Goal: Find specific page/section: Locate a particular part of the current website

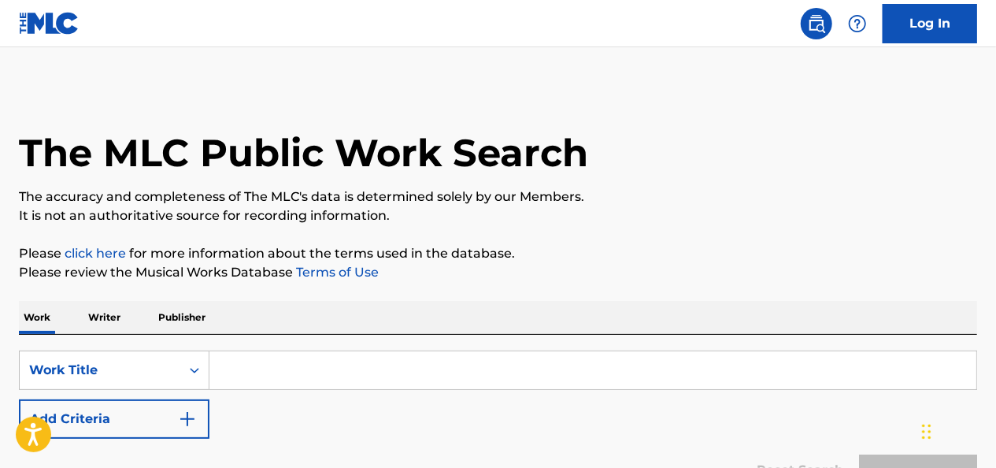
click at [294, 369] on input "Search Form" at bounding box center [593, 370] width 767 height 38
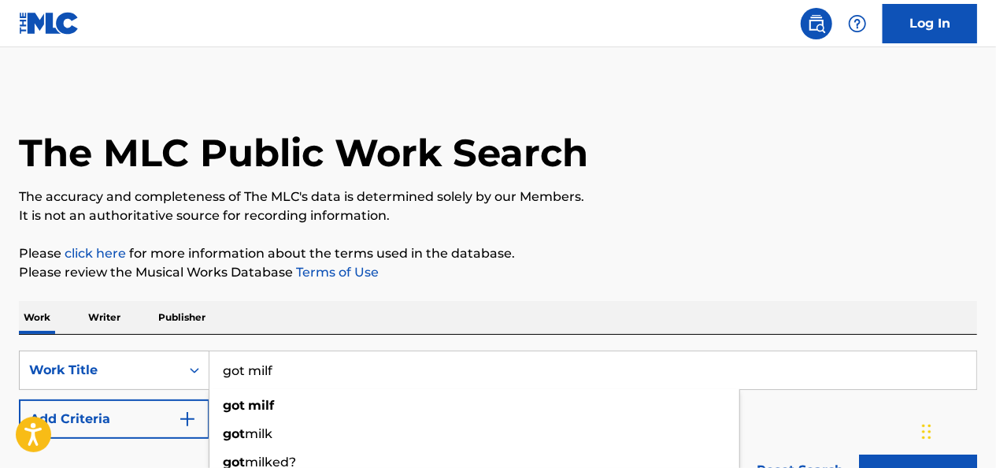
type input "got milf"
click at [859, 455] on button "Search" at bounding box center [918, 474] width 118 height 39
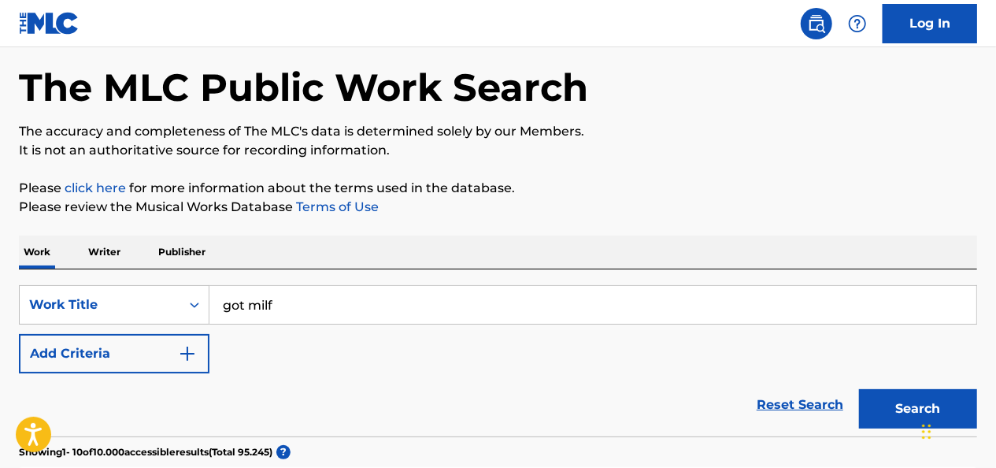
scroll to position [158, 0]
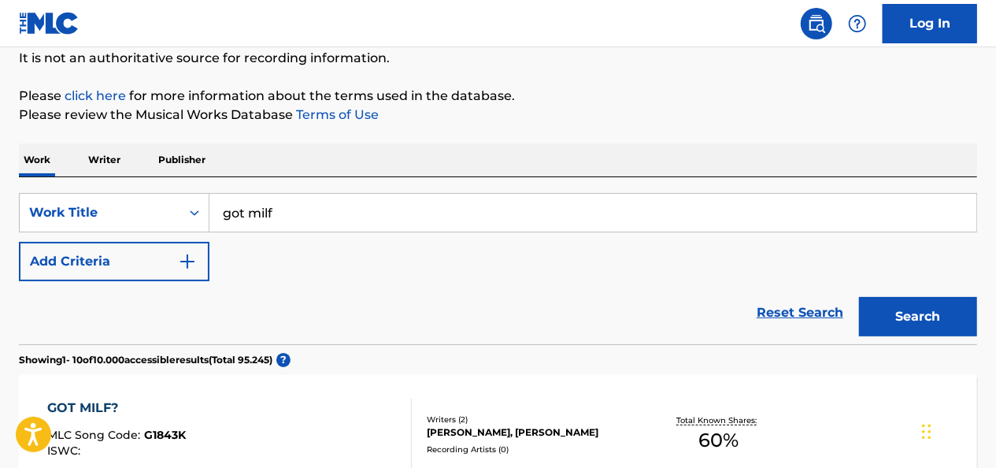
click at [915, 307] on button "Search" at bounding box center [918, 316] width 118 height 39
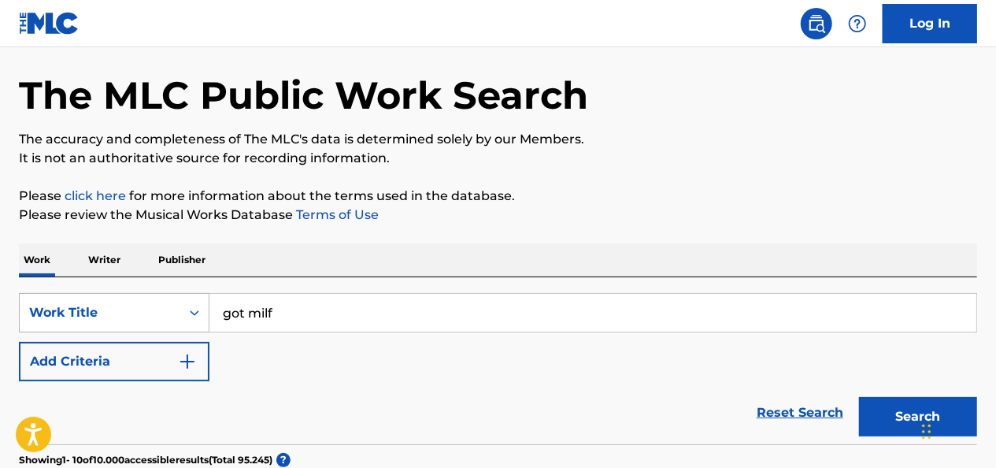
scroll to position [79, 0]
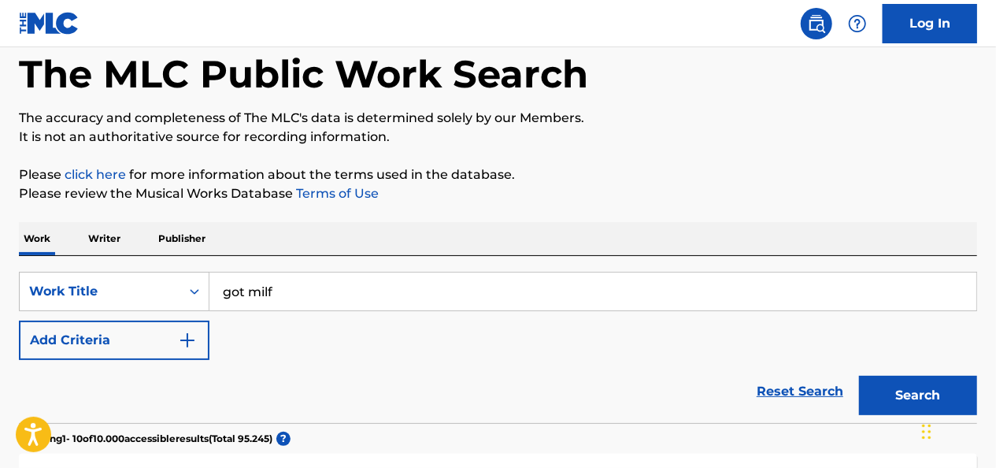
click at [173, 343] on button "Add Criteria" at bounding box center [114, 340] width 191 height 39
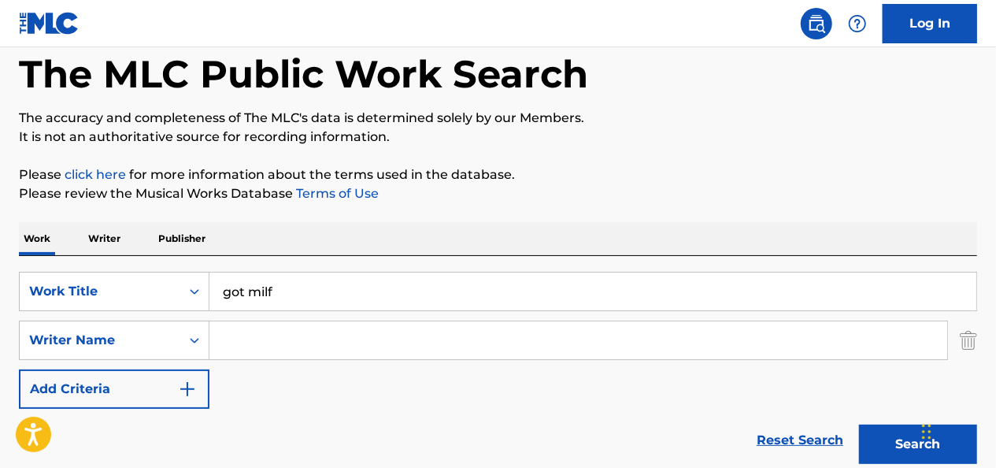
click at [236, 328] on input "Search Form" at bounding box center [579, 340] width 738 height 38
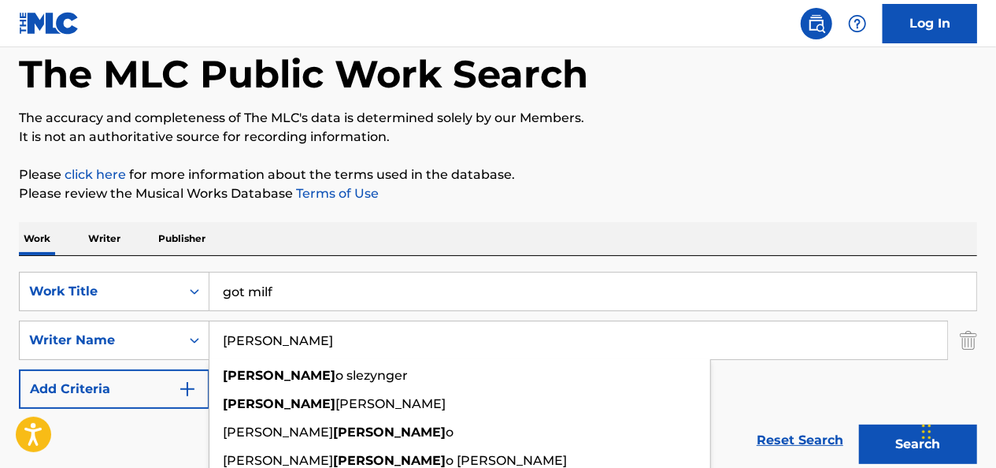
type input "[PERSON_NAME]"
click at [859, 425] on button "Search" at bounding box center [918, 444] width 118 height 39
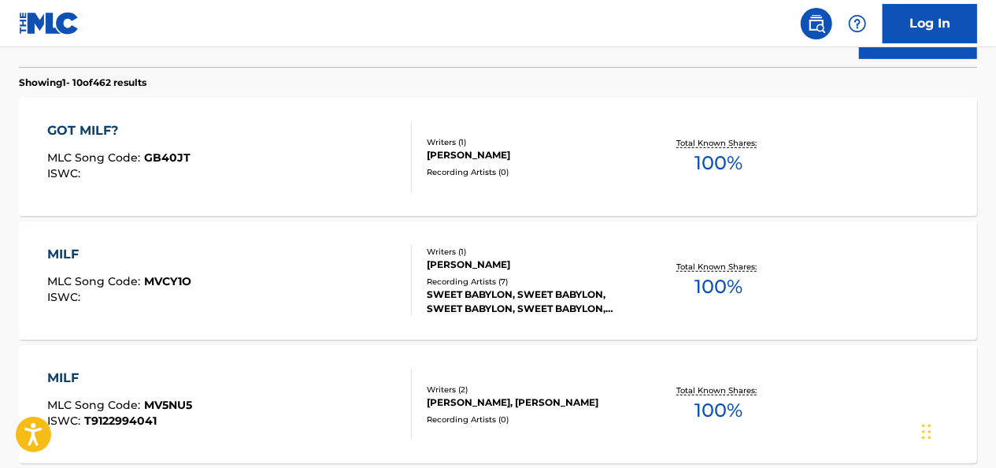
scroll to position [394, 0]
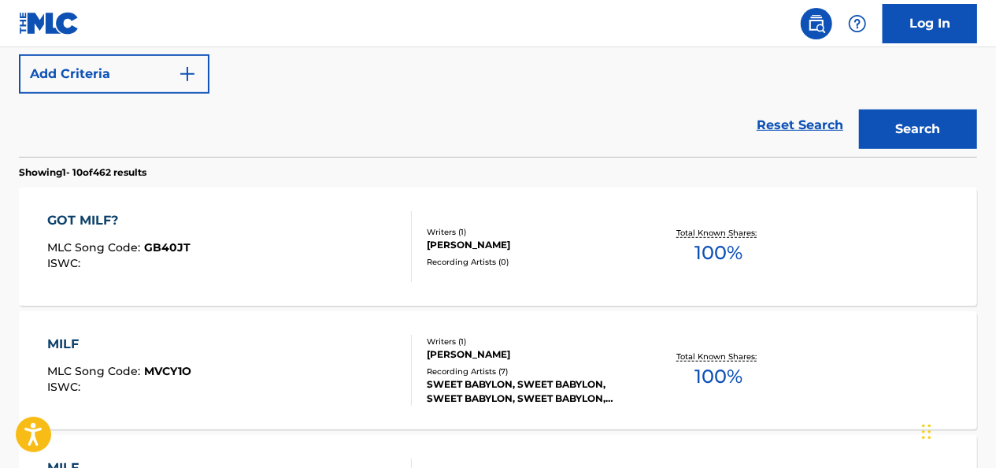
click at [118, 222] on div "GOT MILF?" at bounding box center [119, 220] width 143 height 19
